Goal: Use online tool/utility

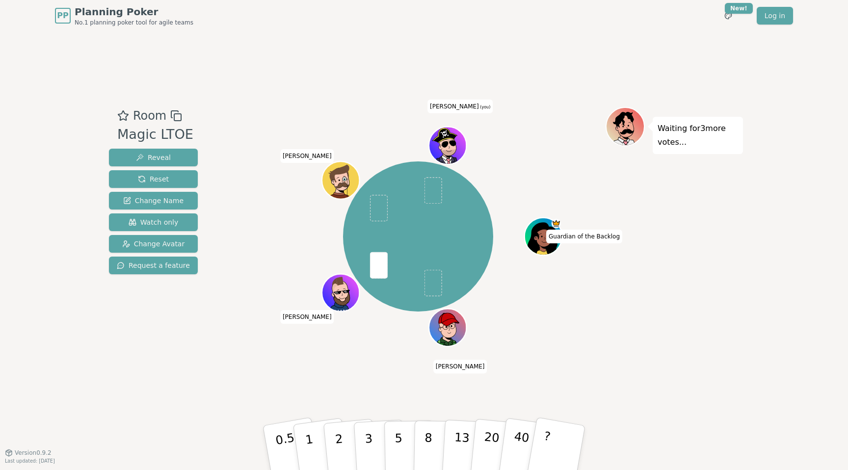
click at [319, 399] on div "Room Magic LTOE Reveal Reset Change Name Watch only Change Avatar Request a fea…" at bounding box center [424, 241] width 638 height 421
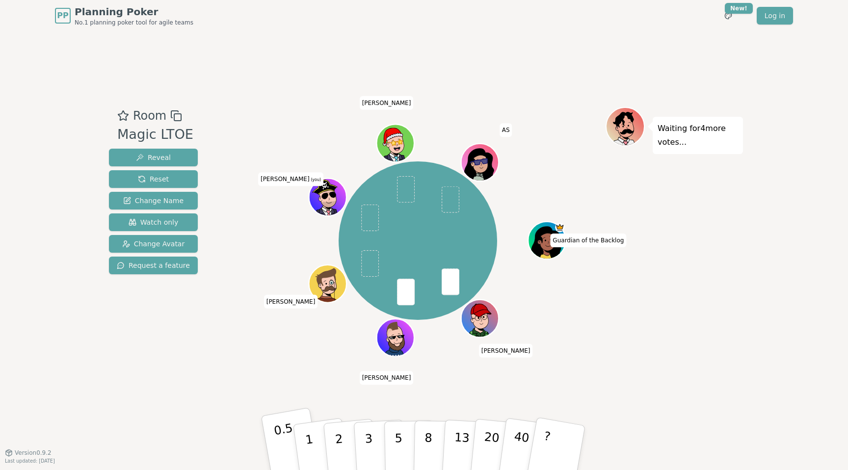
click at [280, 439] on p "0.5" at bounding box center [286, 448] width 27 height 55
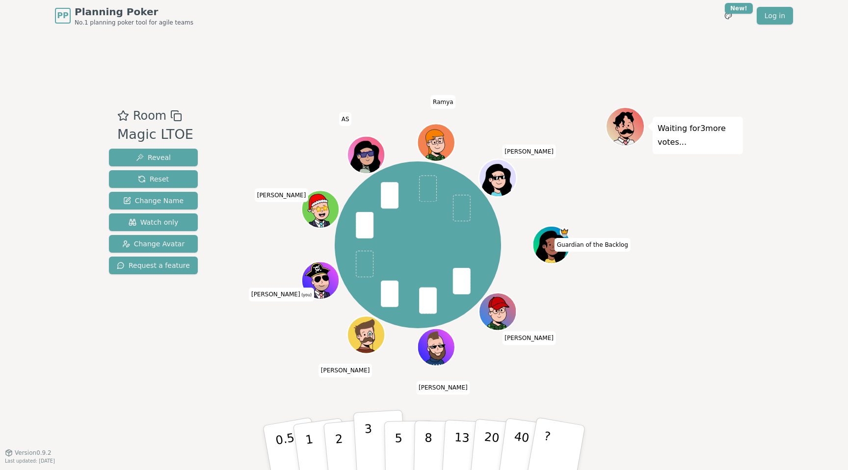
click at [373, 443] on button "3" at bounding box center [379, 448] width 53 height 77
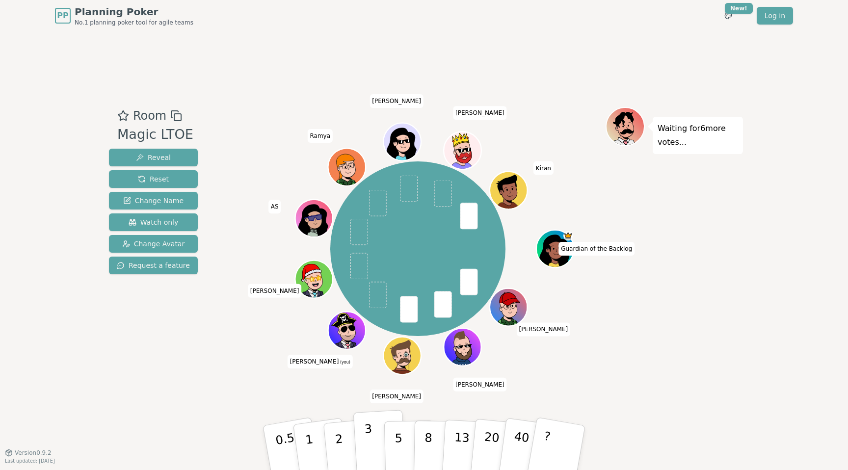
click at [366, 442] on p "3" at bounding box center [369, 448] width 11 height 53
click at [371, 446] on p "3" at bounding box center [369, 448] width 11 height 53
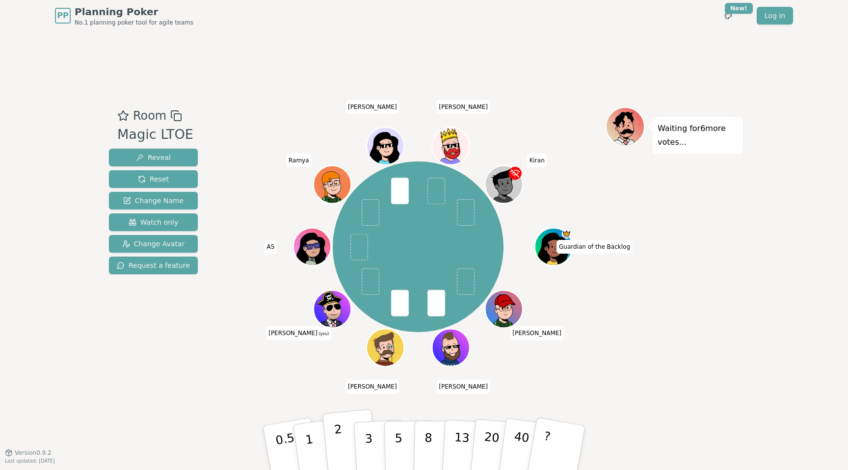
click at [340, 449] on p "2" at bounding box center [340, 449] width 13 height 53
click at [364, 442] on button "3" at bounding box center [379, 448] width 53 height 77
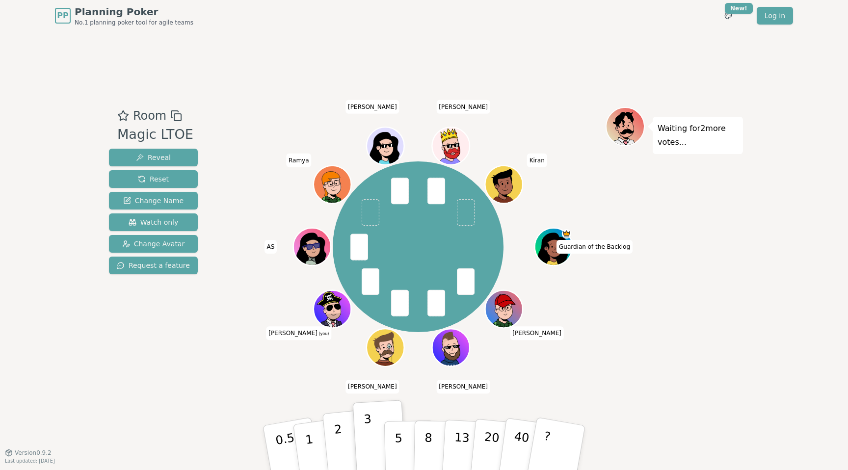
click at [336, 435] on p "2" at bounding box center [340, 449] width 13 height 53
click at [360, 435] on button "3" at bounding box center [379, 448] width 53 height 77
